Goal: Transaction & Acquisition: Book appointment/travel/reservation

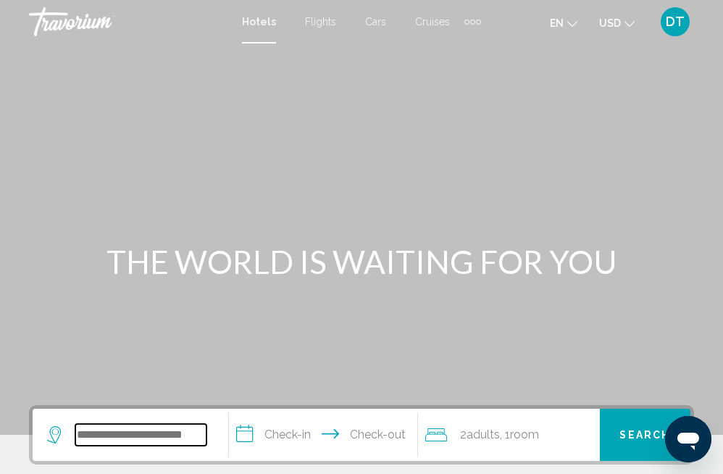
click at [82, 427] on input "Search widget" at bounding box center [140, 435] width 131 height 22
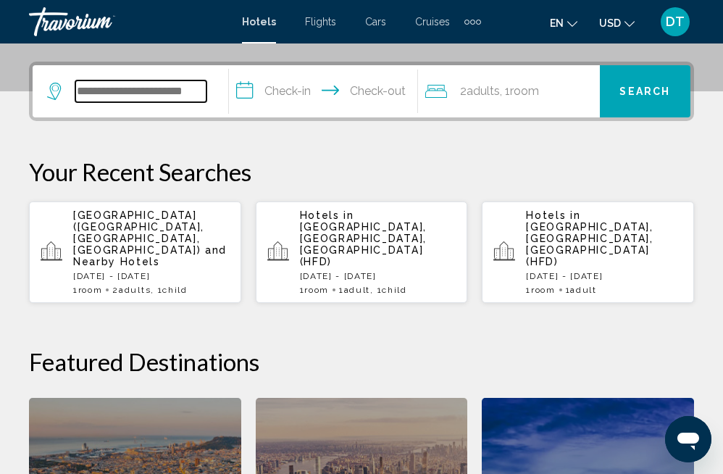
scroll to position [358, 0]
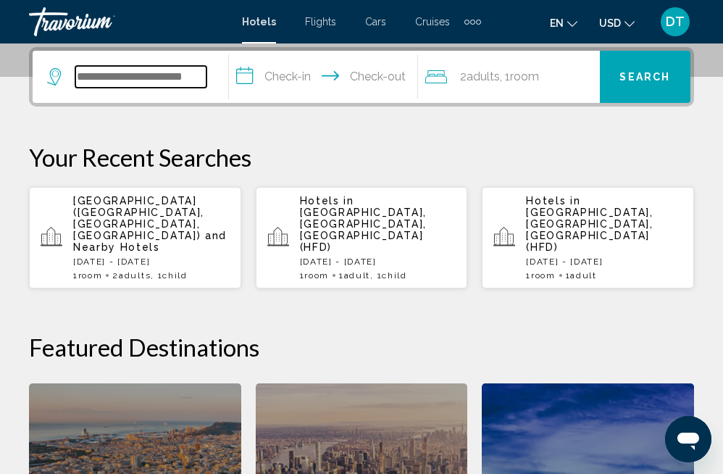
click at [120, 75] on input "Search widget" at bounding box center [140, 77] width 131 height 22
paste input "**********"
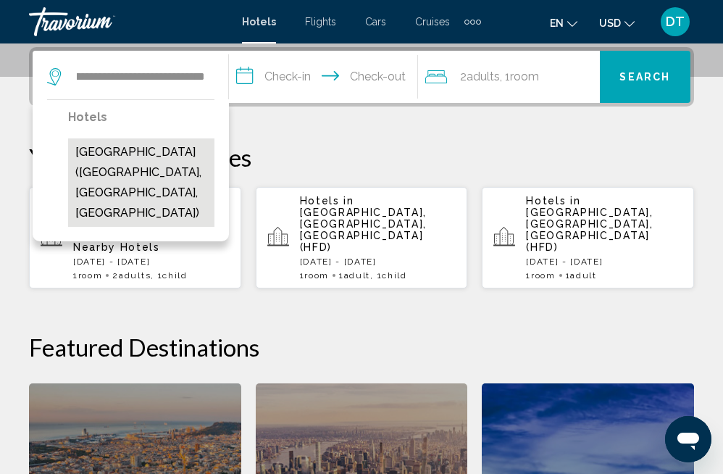
scroll to position [0, 57]
click at [173, 159] on button "[GEOGRAPHIC_DATA] ([GEOGRAPHIC_DATA], [GEOGRAPHIC_DATA], [GEOGRAPHIC_DATA])" at bounding box center [141, 182] width 146 height 88
type input "**********"
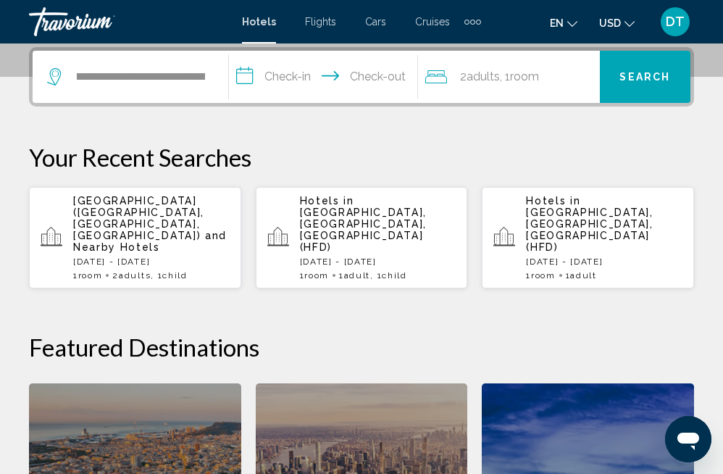
scroll to position [0, 0]
click at [286, 72] on input "**********" at bounding box center [326, 79] width 195 height 57
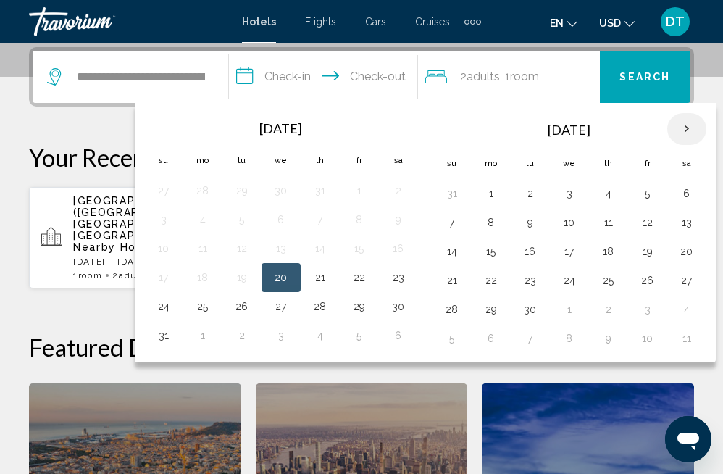
click at [685, 130] on th "Next month" at bounding box center [686, 129] width 39 height 32
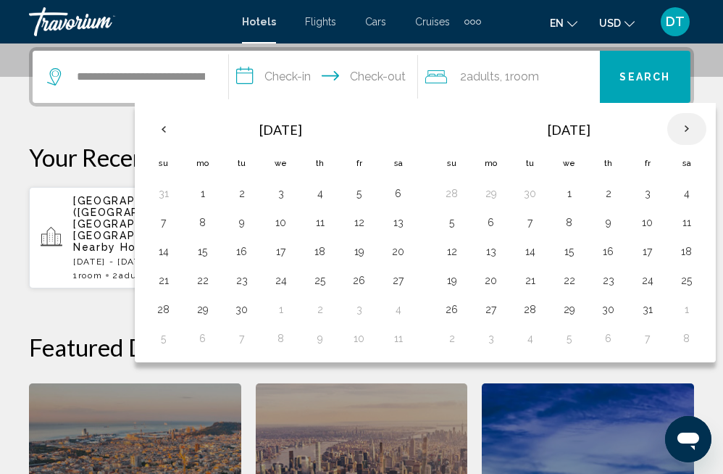
click at [685, 130] on th "Next month" at bounding box center [686, 129] width 39 height 32
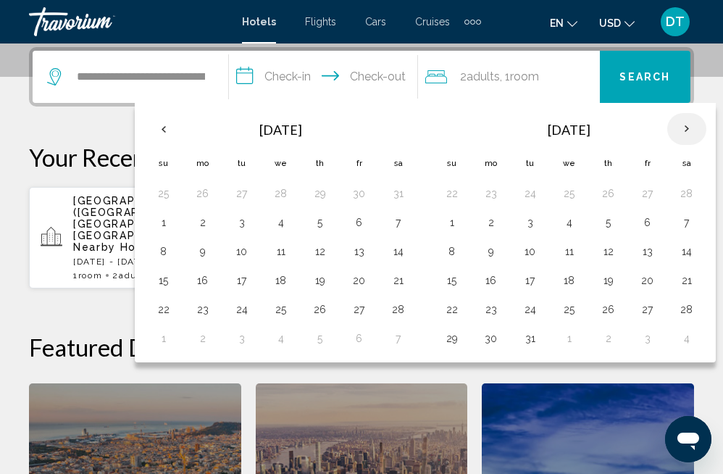
click at [685, 130] on th "Next month" at bounding box center [686, 129] width 39 height 32
click at [496, 223] on button "6" at bounding box center [491, 222] width 23 height 20
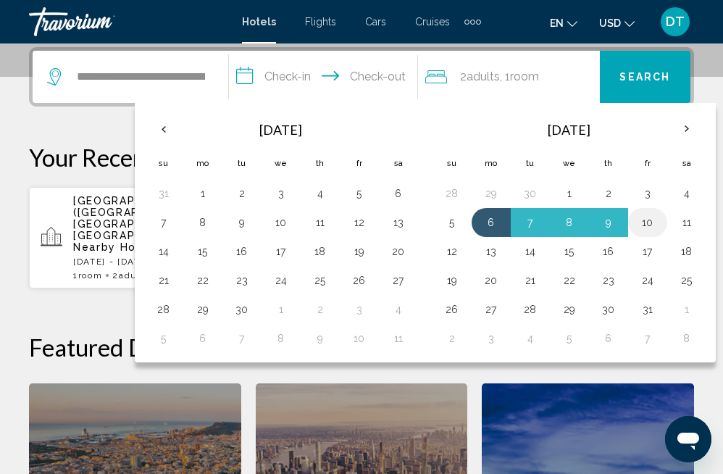
click at [651, 221] on button "10" at bounding box center [647, 222] width 23 height 20
type input "**********"
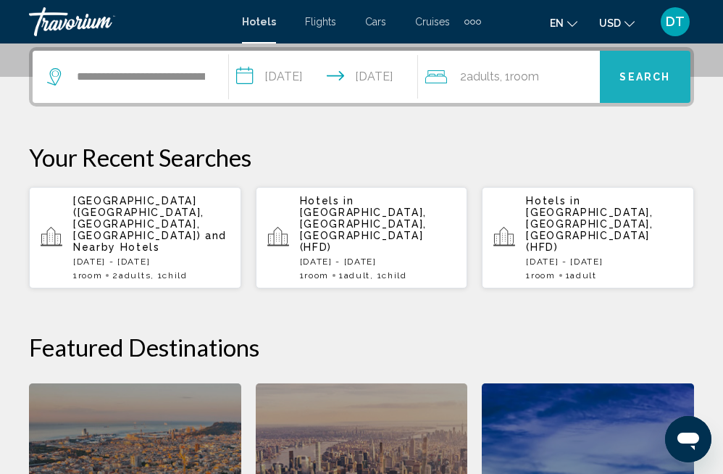
click at [641, 83] on button "Search" at bounding box center [645, 77] width 91 height 52
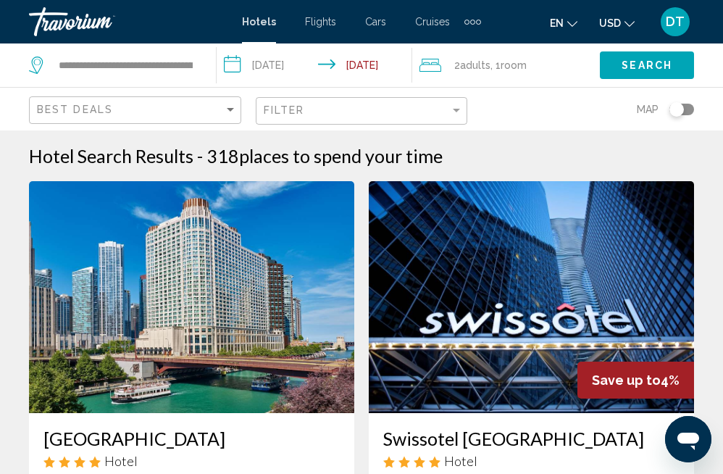
click at [283, 62] on input "**********" at bounding box center [317, 67] width 201 height 48
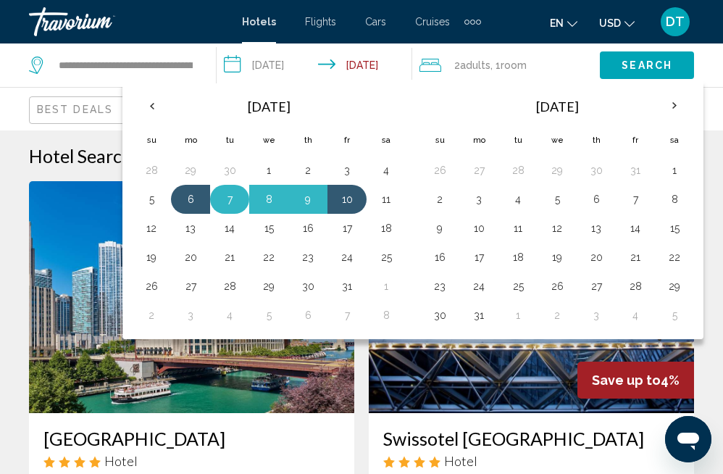
click at [229, 209] on button "7" at bounding box center [229, 199] width 23 height 20
click at [355, 203] on button "10" at bounding box center [346, 199] width 23 height 20
type input "**********"
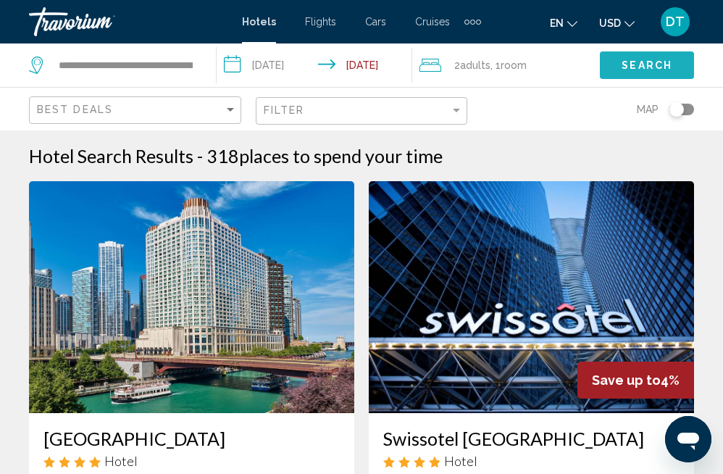
click at [621, 64] on button "Search" at bounding box center [647, 64] width 94 height 27
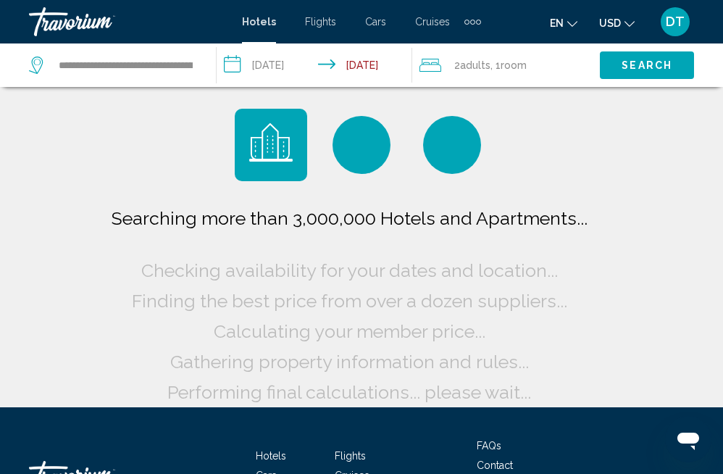
click at [621, 64] on button "Search" at bounding box center [647, 64] width 94 height 27
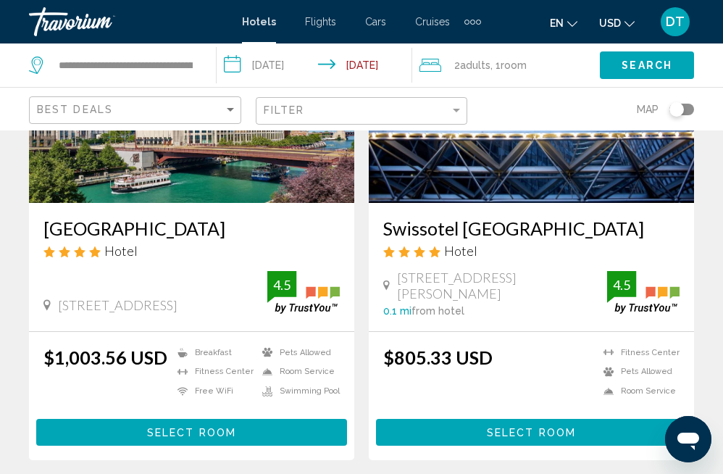
scroll to position [232, 0]
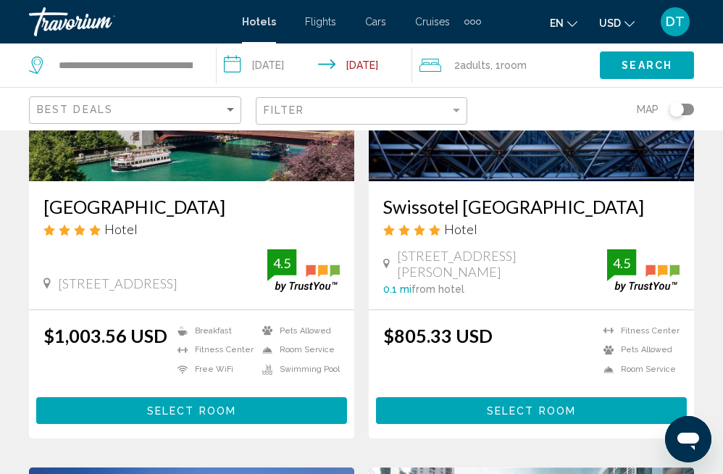
click at [237, 404] on button "Select Room" at bounding box center [191, 410] width 311 height 27
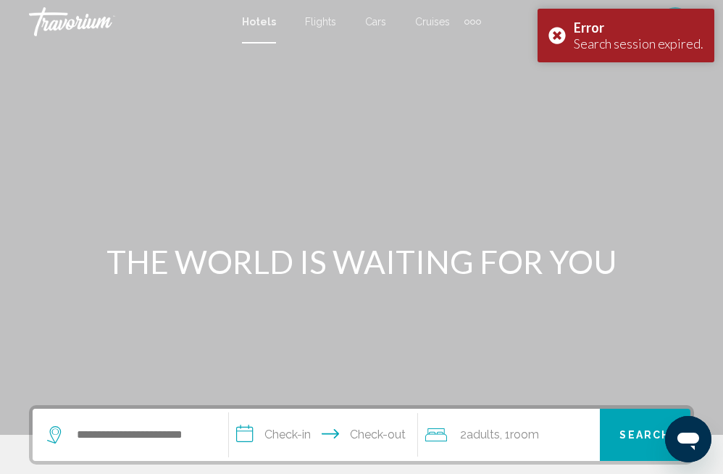
click at [435, 23] on span "Cruises" at bounding box center [432, 22] width 35 height 12
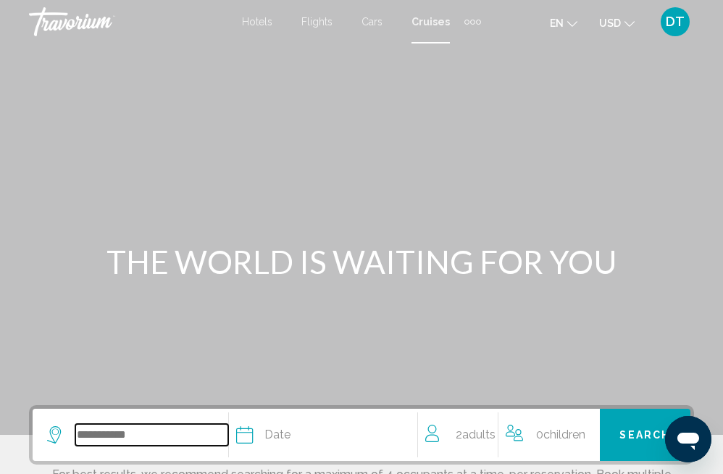
click at [116, 427] on input "Search widget" at bounding box center [151, 435] width 153 height 22
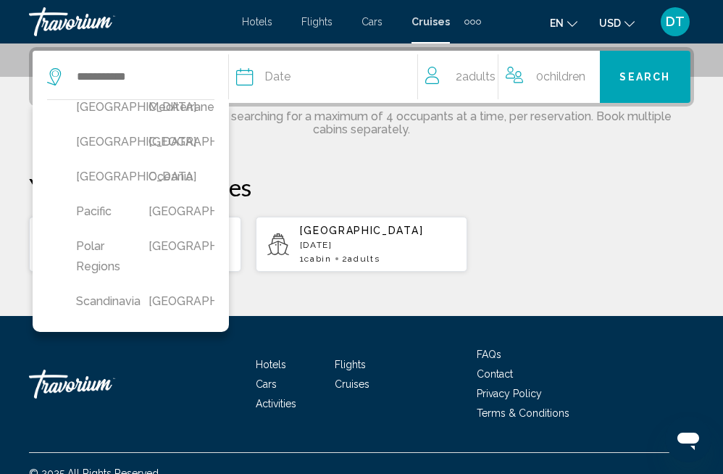
scroll to position [402, 0]
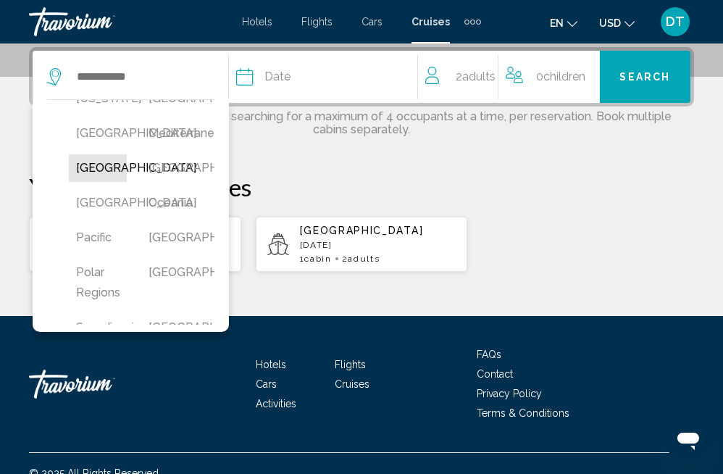
click at [85, 182] on button "[GEOGRAPHIC_DATA]" at bounding box center [98, 168] width 58 height 28
type input "******"
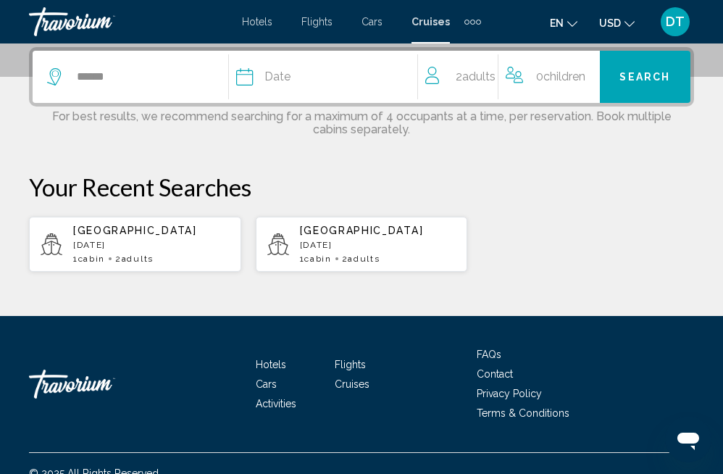
click at [267, 74] on span "Date" at bounding box center [277, 77] width 26 height 20
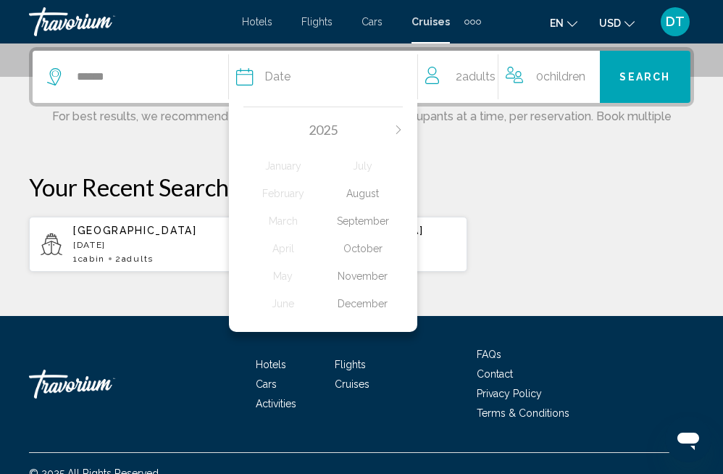
click at [399, 125] on button "Next month" at bounding box center [398, 130] width 9 height 10
click at [372, 168] on div "July" at bounding box center [363, 166] width 80 height 26
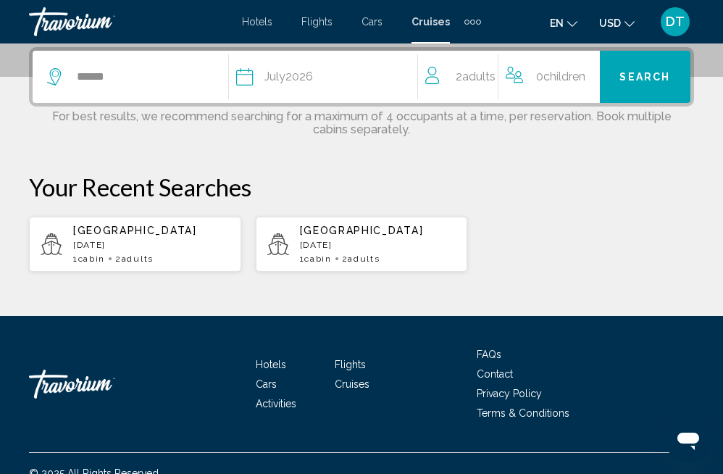
click at [190, 233] on p "[GEOGRAPHIC_DATA]" at bounding box center [151, 231] width 156 height 12
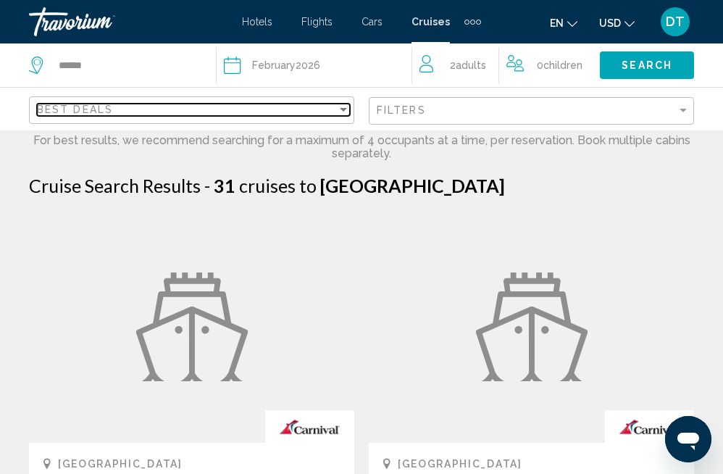
click at [200, 106] on div "Best Deals" at bounding box center [187, 110] width 300 height 12
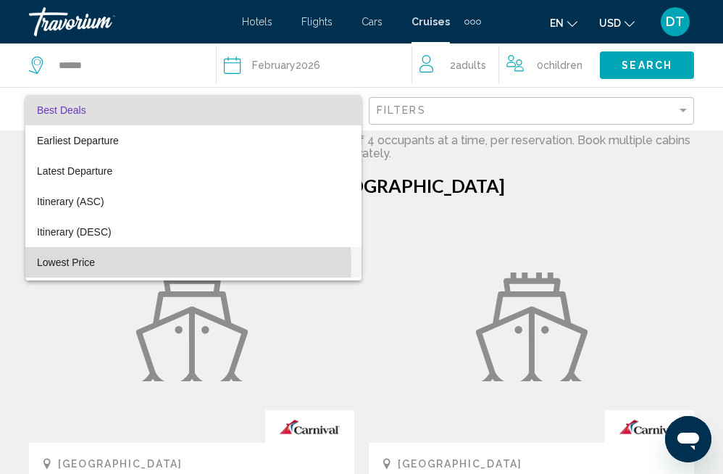
click at [128, 264] on span "Lowest Price" at bounding box center [193, 262] width 313 height 30
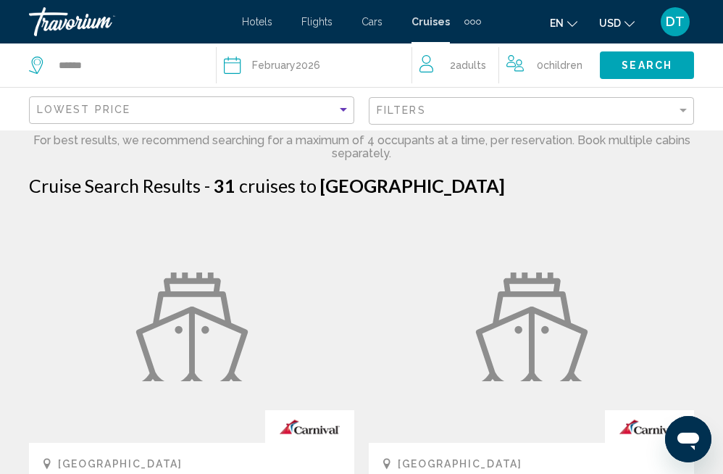
click at [639, 67] on span "Search" at bounding box center [647, 66] width 51 height 12
click at [279, 68] on span "February" at bounding box center [273, 65] width 43 height 12
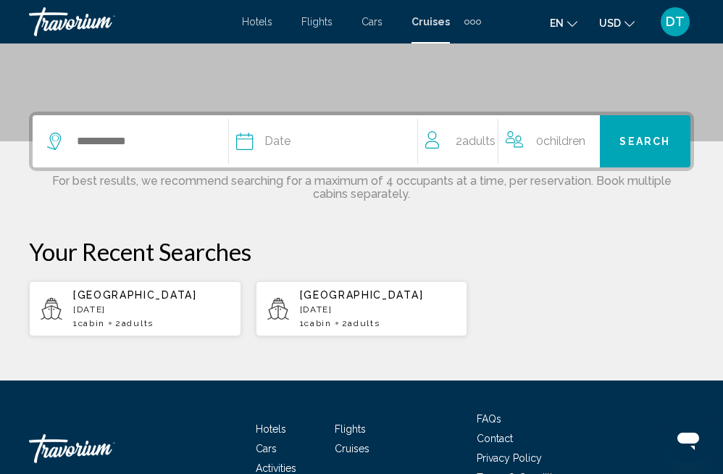
scroll to position [319, 0]
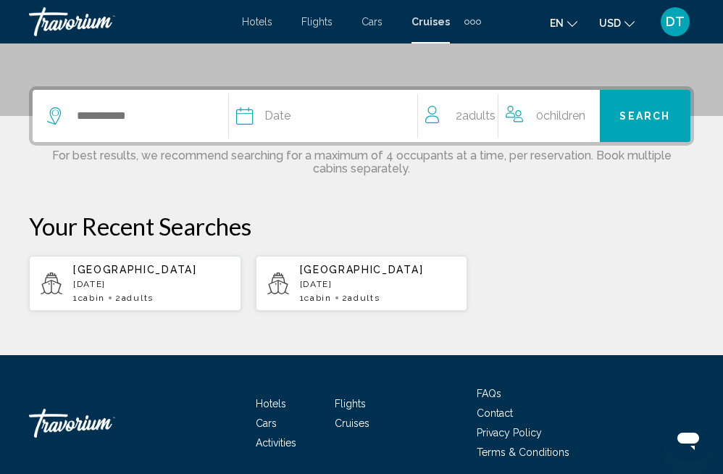
click at [344, 291] on div "[GEOGRAPHIC_DATA] [DATE] 1 cabin 2 Adult Adults" at bounding box center [378, 283] width 156 height 39
type input "******"
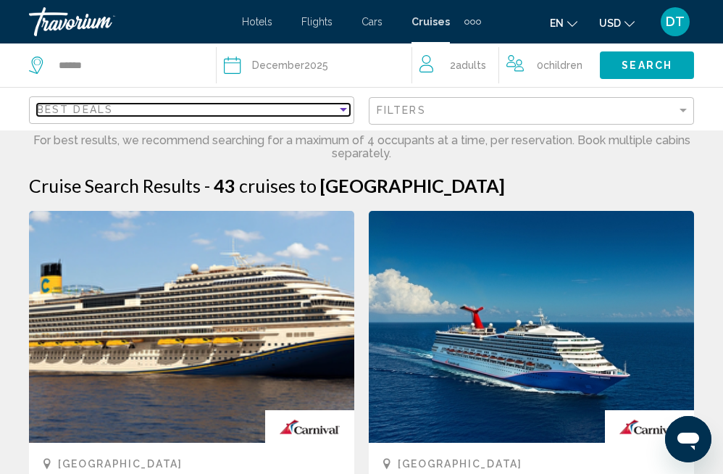
click at [292, 112] on div "Best Deals" at bounding box center [187, 110] width 300 height 12
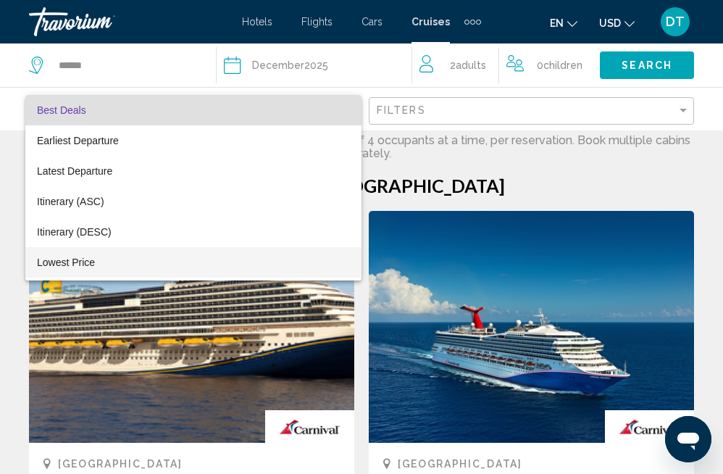
click at [107, 269] on span "Lowest Price" at bounding box center [193, 262] width 313 height 30
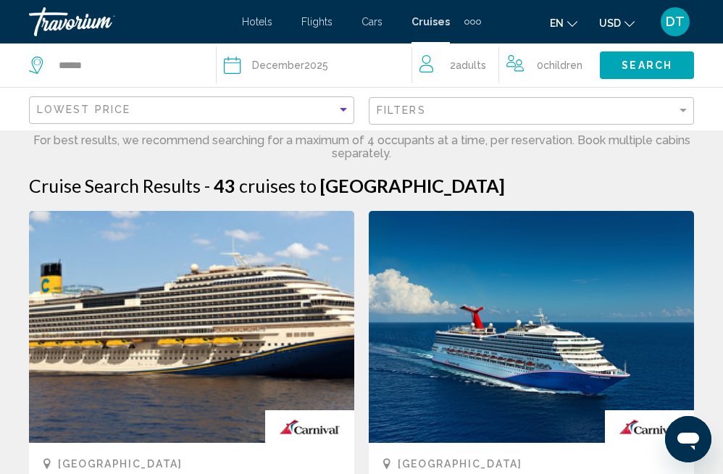
click at [631, 64] on span "Search" at bounding box center [647, 66] width 51 height 12
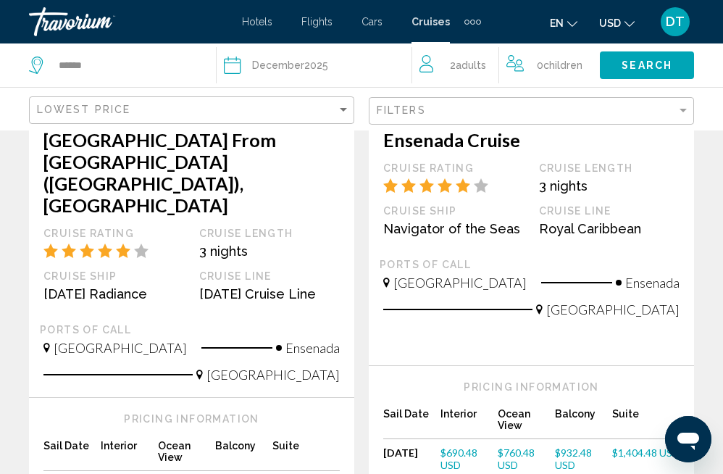
scroll to position [1826, 0]
